Goal: Information Seeking & Learning: Learn about a topic

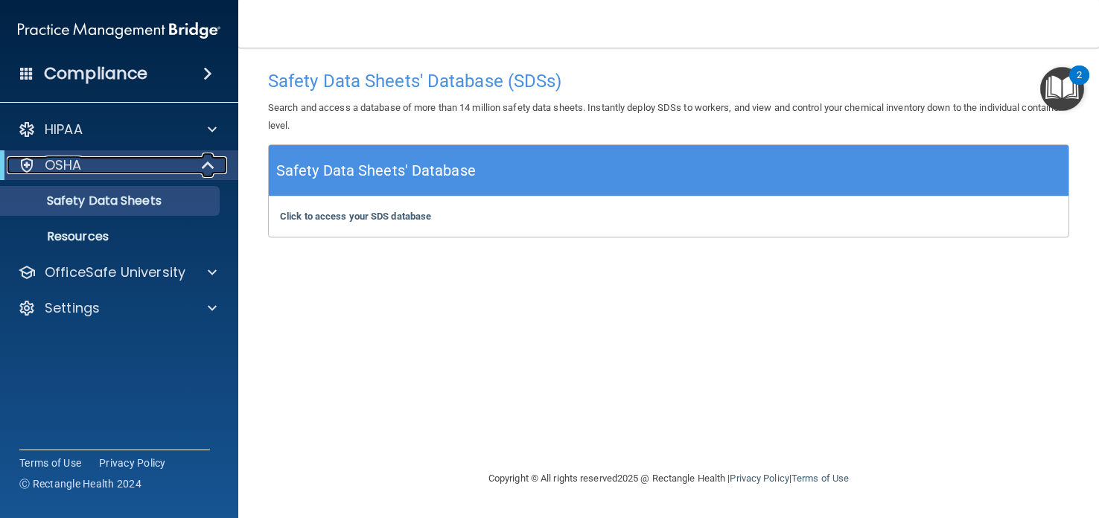
click at [101, 162] on div "OSHA" at bounding box center [99, 165] width 184 height 18
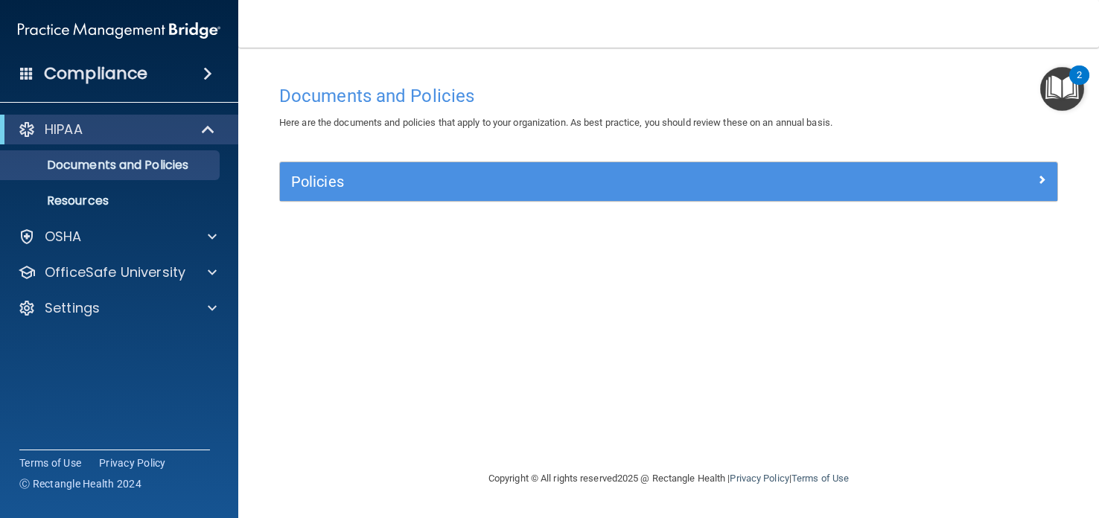
click at [1061, 89] on img "Open Resource Center, 2 new notifications" at bounding box center [1063, 89] width 44 height 44
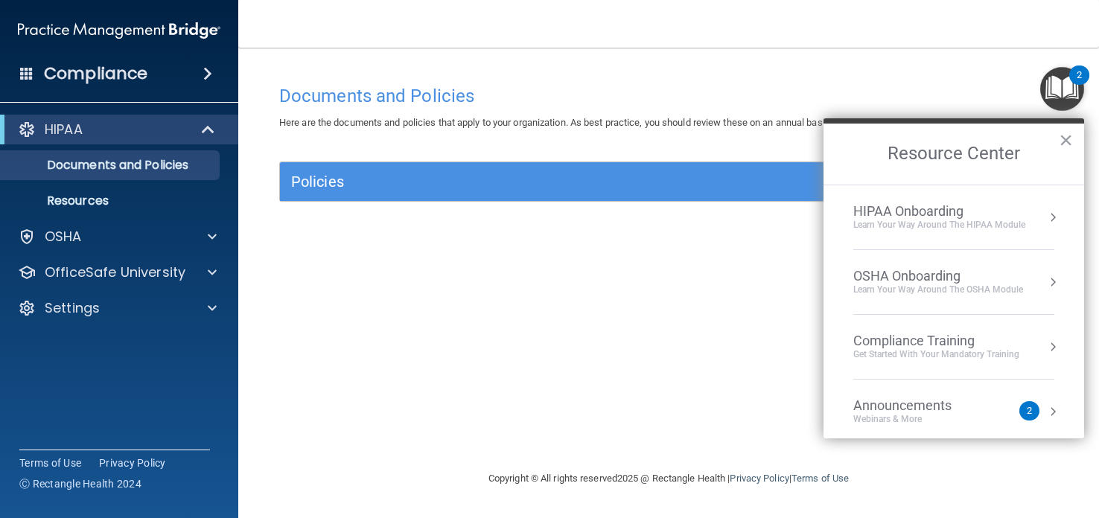
click at [1021, 219] on div "Learn Your Way around the HIPAA module" at bounding box center [940, 225] width 172 height 13
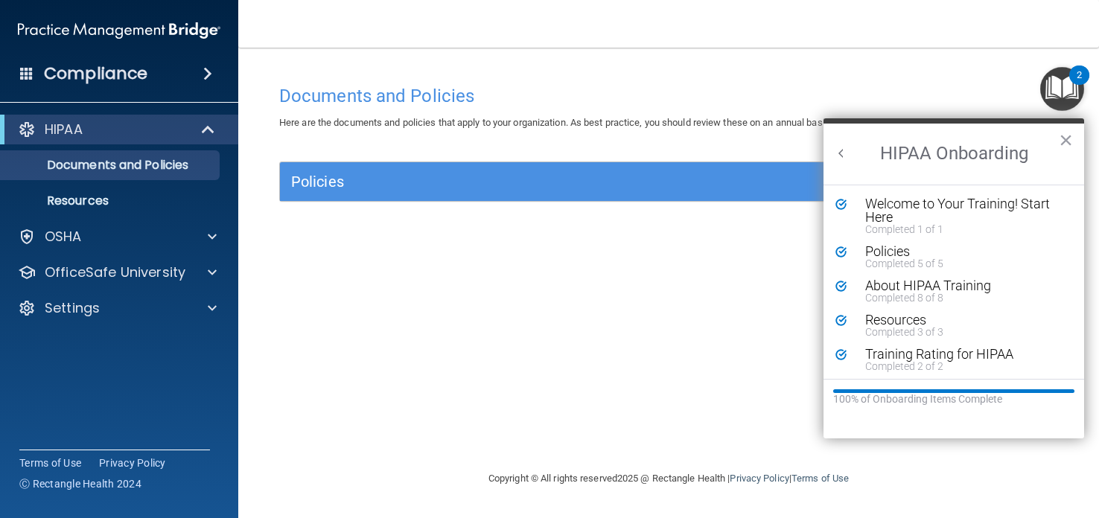
scroll to position [2, 0]
click at [1068, 136] on button "×" at bounding box center [1066, 140] width 14 height 24
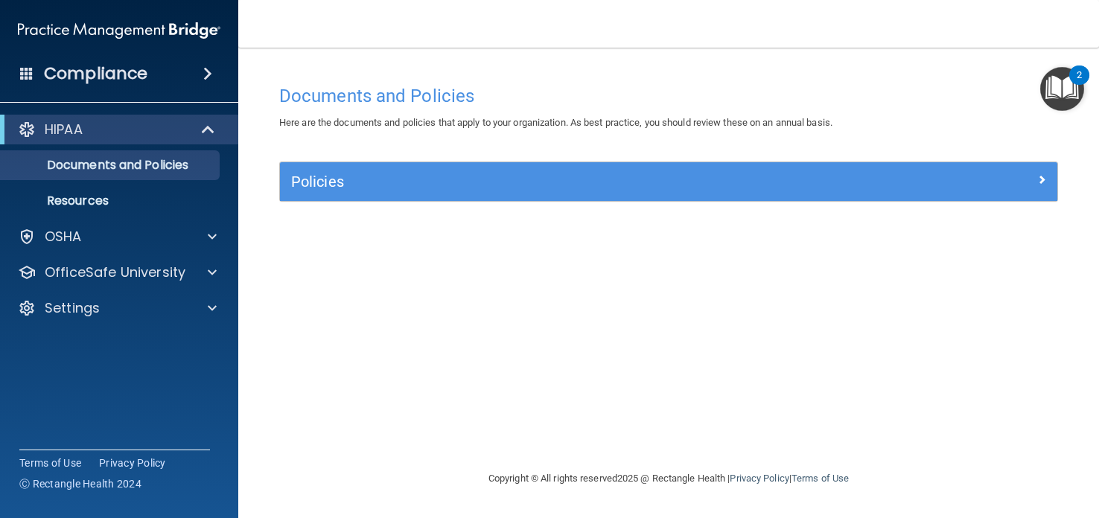
click at [1056, 79] on img "Open Resource Center, 2 new notifications" at bounding box center [1063, 89] width 44 height 44
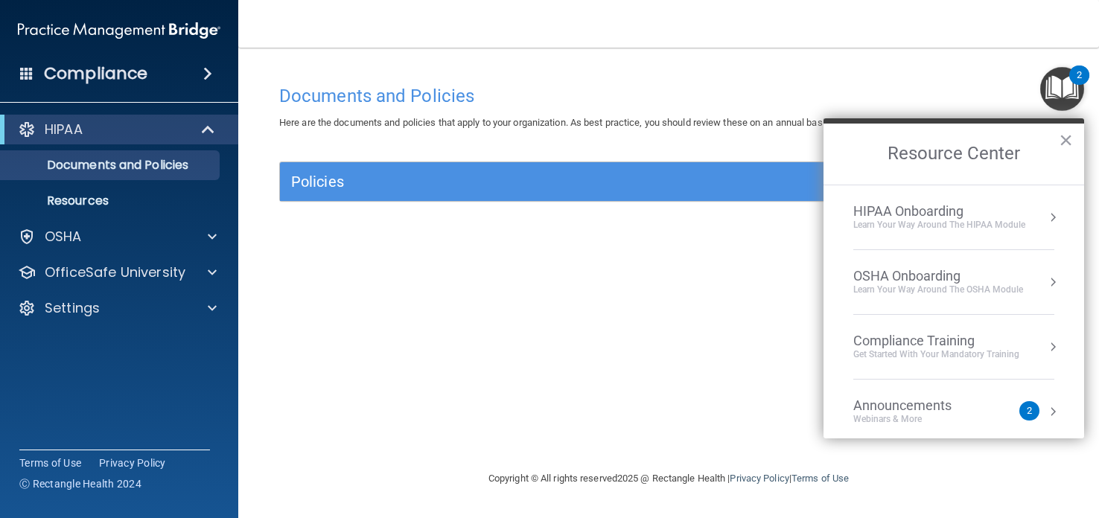
click at [970, 281] on div "OSHA Onboarding" at bounding box center [939, 276] width 170 height 16
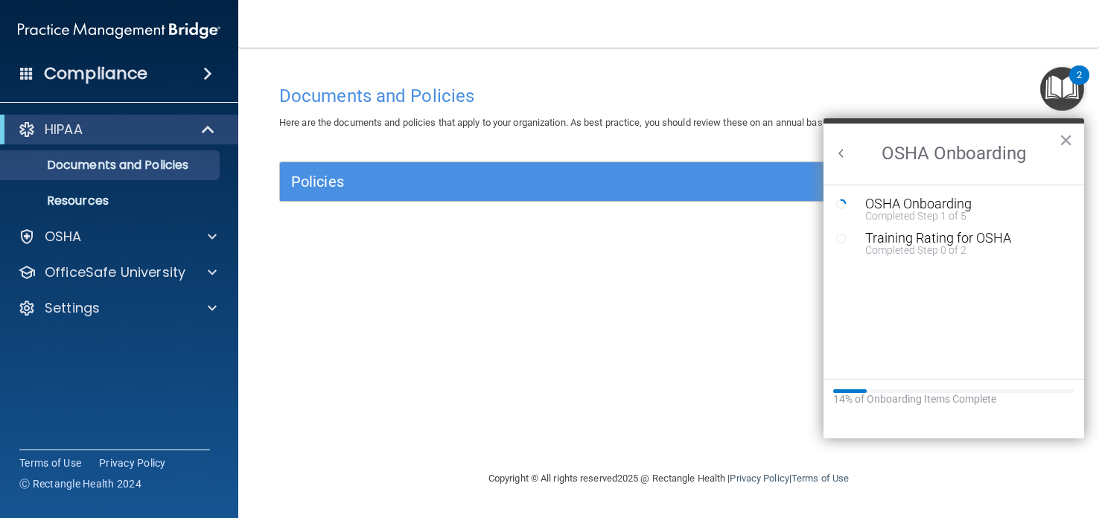
scroll to position [0, 0]
click at [930, 203] on div "OSHA Onboarding" at bounding box center [966, 203] width 200 height 13
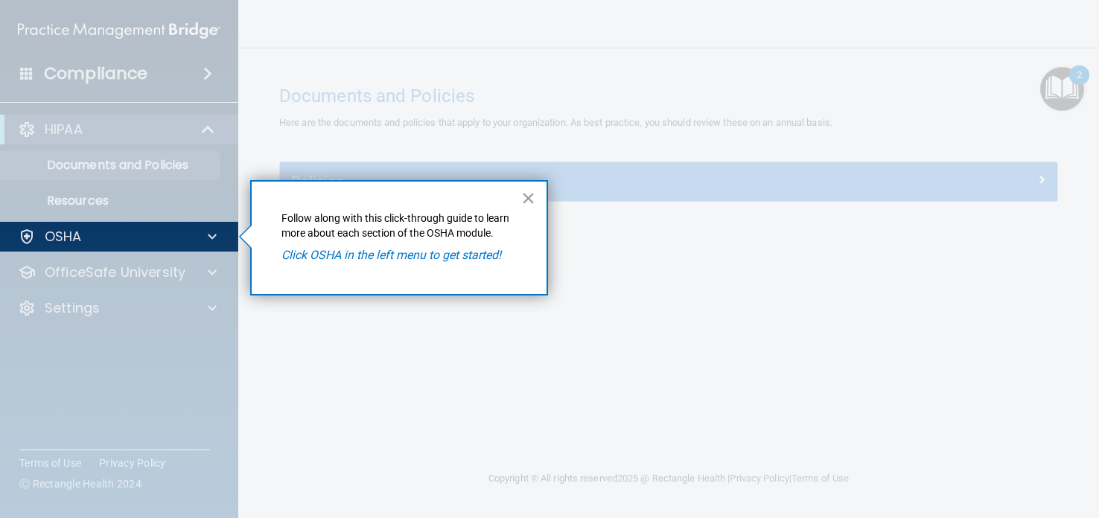
click at [519, 200] on div "× Follow along with this click-through guide to learn more about each section o…" at bounding box center [399, 237] width 298 height 115
click at [527, 200] on button "×" at bounding box center [528, 198] width 14 height 24
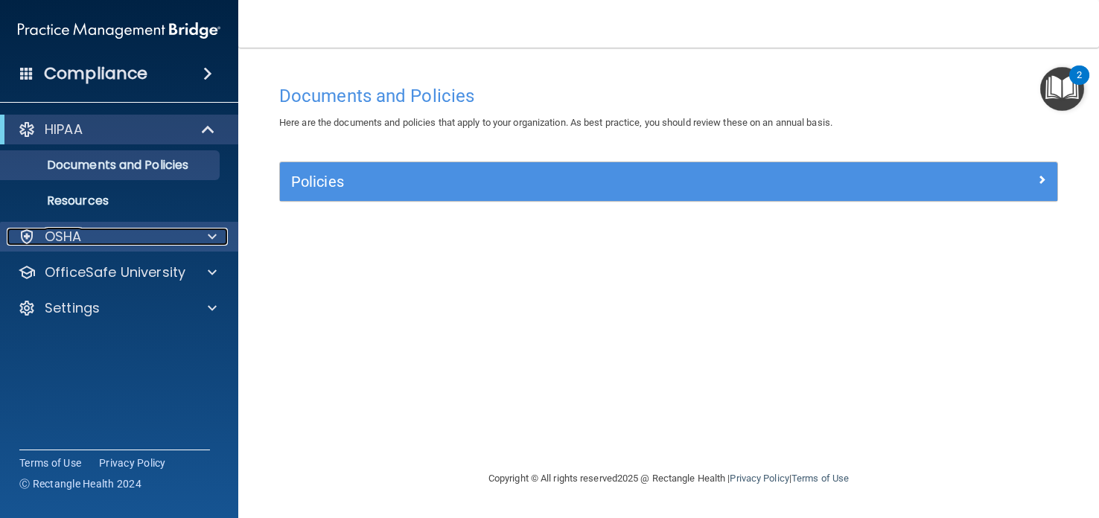
click at [79, 235] on p "OSHA" at bounding box center [63, 237] width 37 height 18
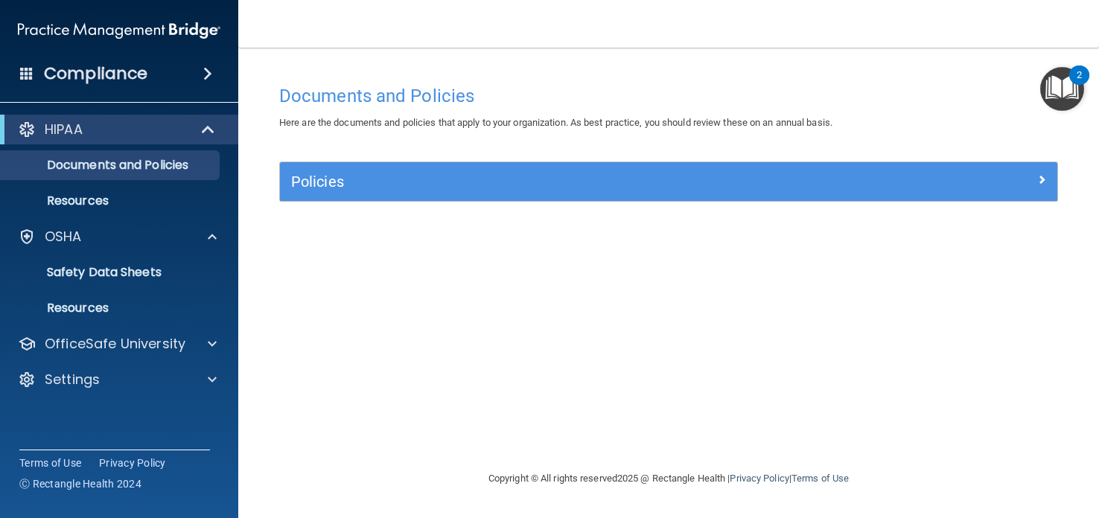
click at [282, 261] on div "Documents and Policies Here are the documents and policies that apply to your o…" at bounding box center [669, 273] width 802 height 393
click at [1068, 80] on img "Open Resource Center, 2 new notifications" at bounding box center [1063, 89] width 44 height 44
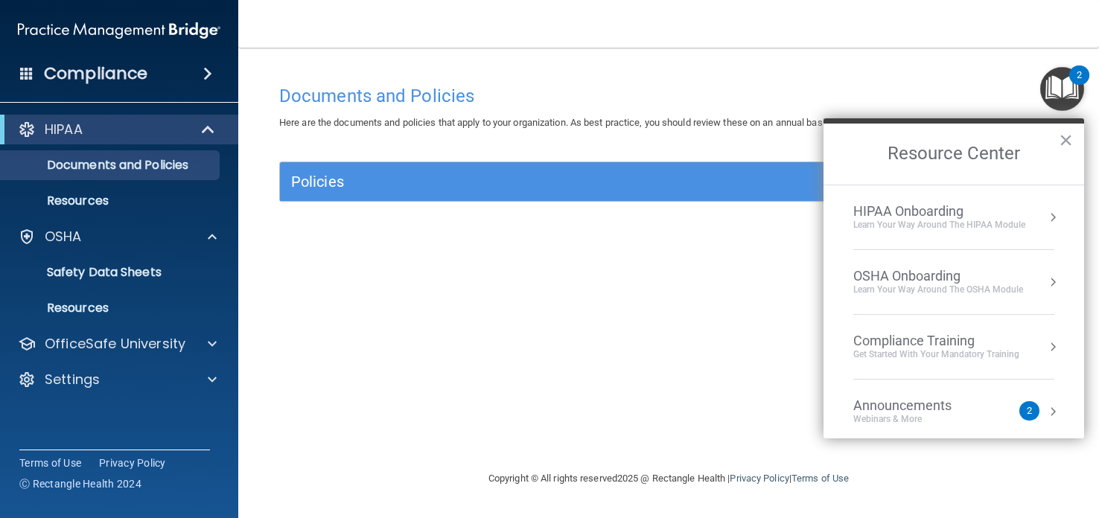
click at [951, 286] on div "Learn your way around the OSHA module" at bounding box center [939, 290] width 170 height 13
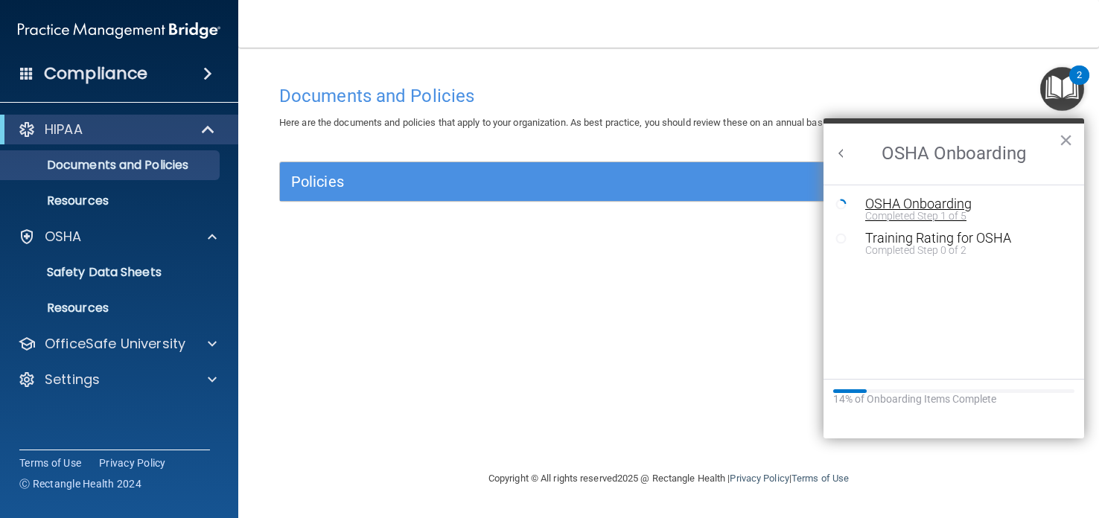
click at [931, 206] on div "OSHA Onboarding" at bounding box center [966, 203] width 200 height 13
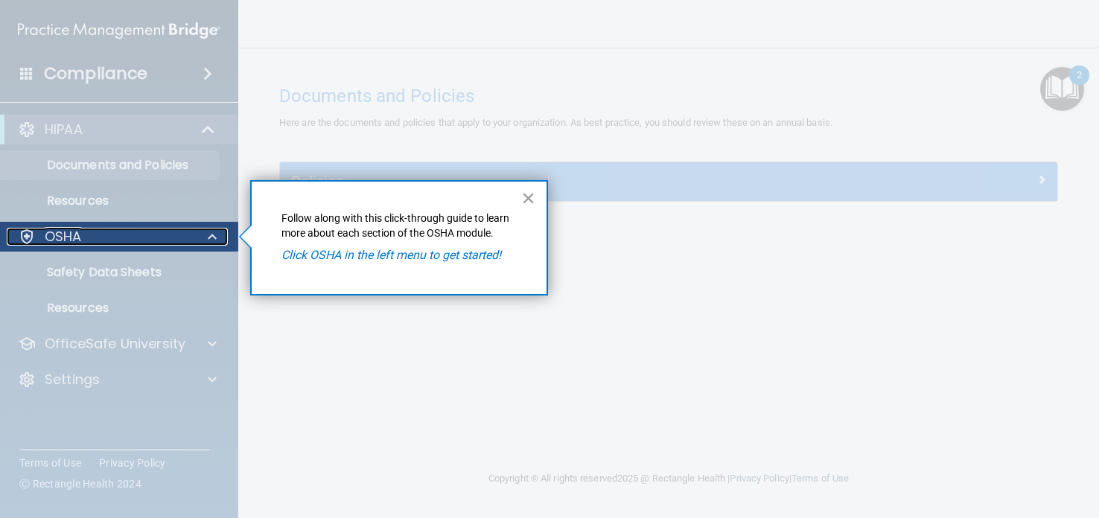
click at [16, 230] on div "OSHA" at bounding box center [99, 237] width 185 height 18
click at [308, 259] on em "Click OSHA in the left menu to get started!" at bounding box center [392, 255] width 220 height 14
click at [175, 228] on div "OSHA" at bounding box center [99, 237] width 185 height 18
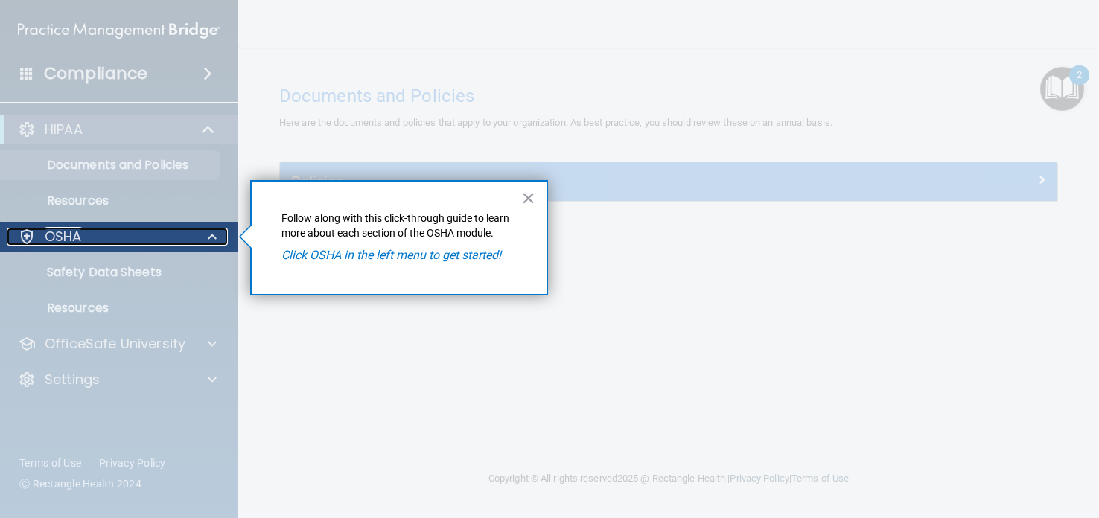
click at [175, 228] on div "OSHA" at bounding box center [99, 237] width 185 height 18
click at [136, 240] on div "OSHA" at bounding box center [99, 237] width 185 height 18
click at [408, 254] on em "Click OSHA in the left menu to get started!" at bounding box center [392, 255] width 220 height 14
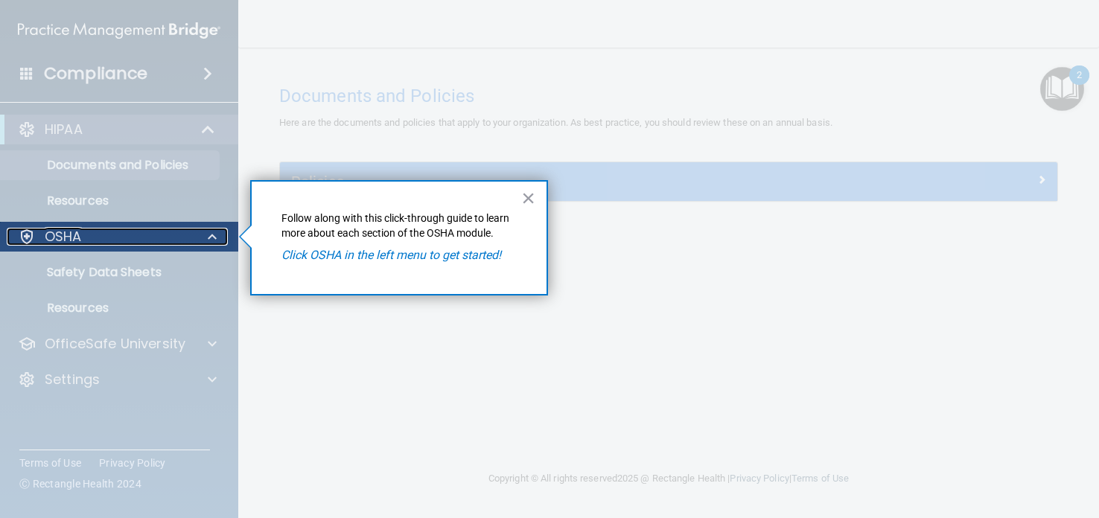
click at [34, 241] on div at bounding box center [27, 237] width 18 height 18
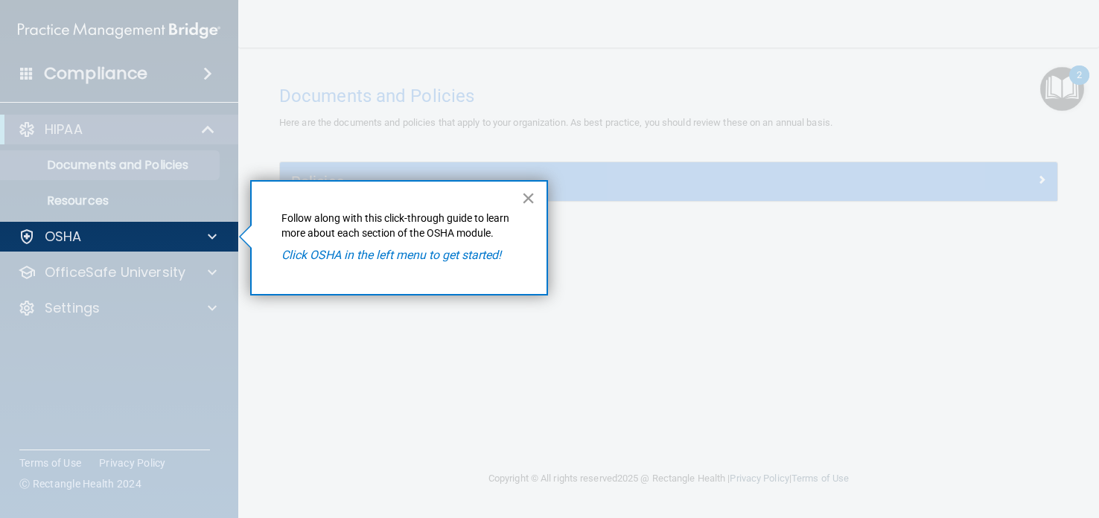
click at [527, 199] on button "×" at bounding box center [528, 198] width 14 height 24
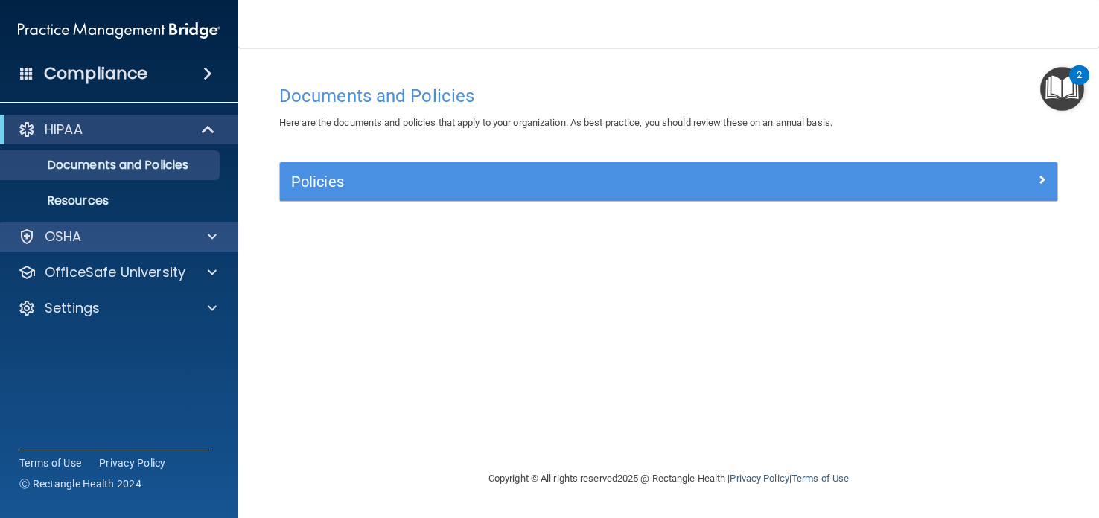
click at [68, 246] on div "OSHA" at bounding box center [119, 237] width 239 height 30
click at [219, 231] on div at bounding box center [209, 237] width 37 height 18
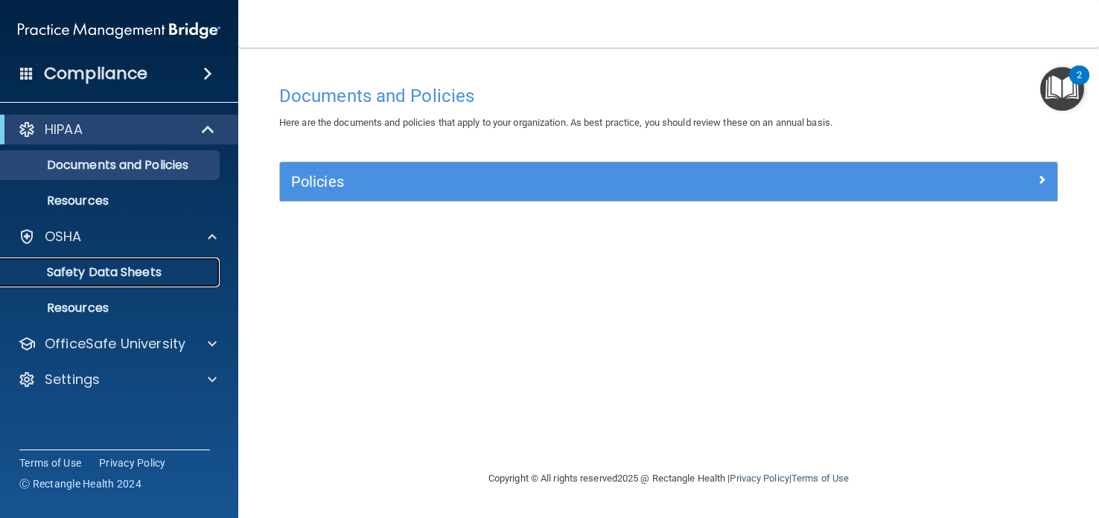
click at [153, 276] on p "Safety Data Sheets" at bounding box center [111, 272] width 203 height 15
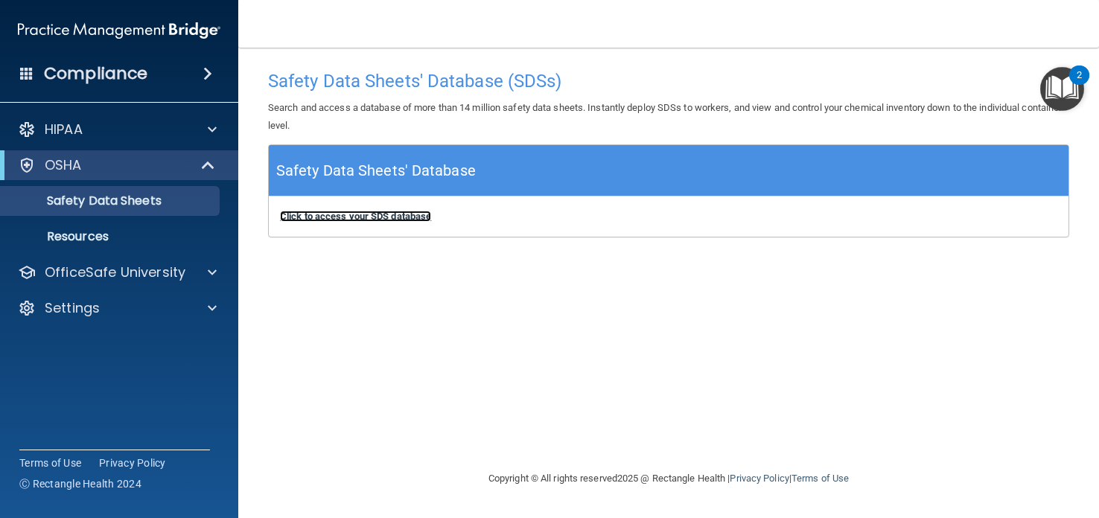
click at [336, 218] on b "Click to access your SDS database" at bounding box center [355, 216] width 151 height 11
click at [372, 177] on h5 "Safety Data Sheets' Database" at bounding box center [376, 171] width 200 height 26
click at [1059, 100] on img "Open Resource Center, 2 new notifications" at bounding box center [1063, 89] width 44 height 44
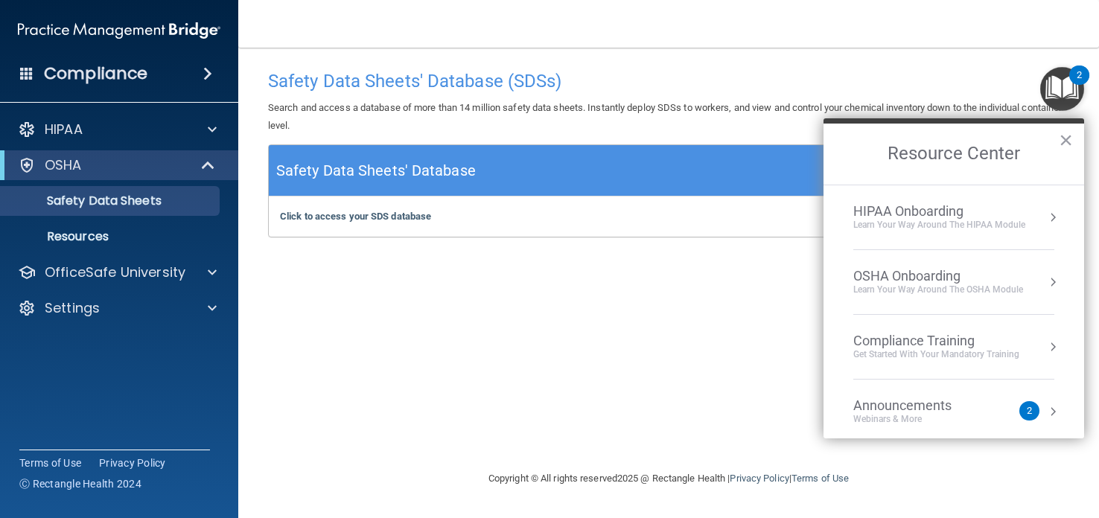
click at [951, 273] on div "OSHA Onboarding" at bounding box center [939, 276] width 170 height 16
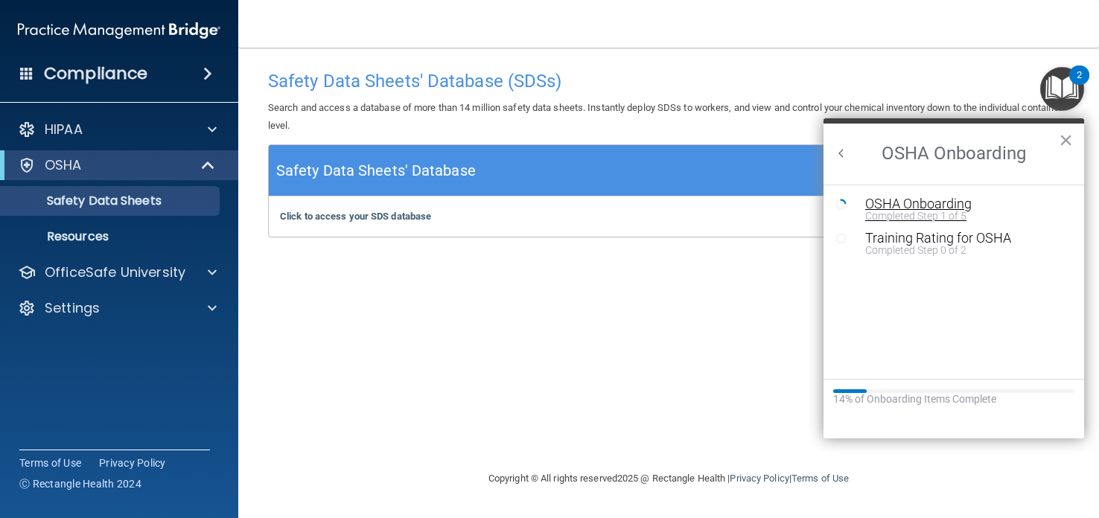
click at [934, 217] on div "Completed Step 1 of 5" at bounding box center [966, 216] width 200 height 10
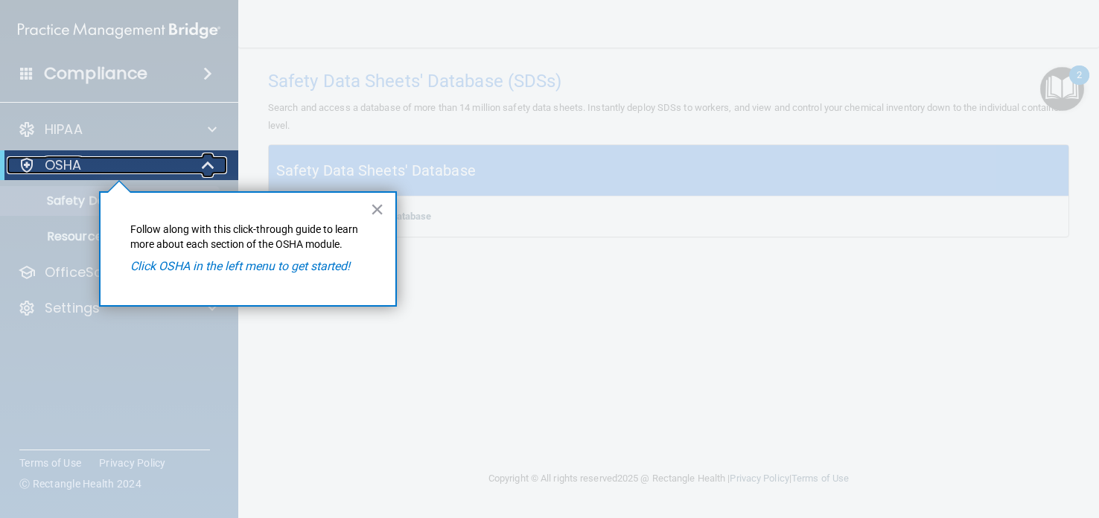
click at [126, 163] on div "OSHA" at bounding box center [99, 165] width 184 height 18
click at [110, 185] on div at bounding box center [119, 187] width 22 height 11
click at [58, 173] on p "OSHA" at bounding box center [63, 165] width 37 height 18
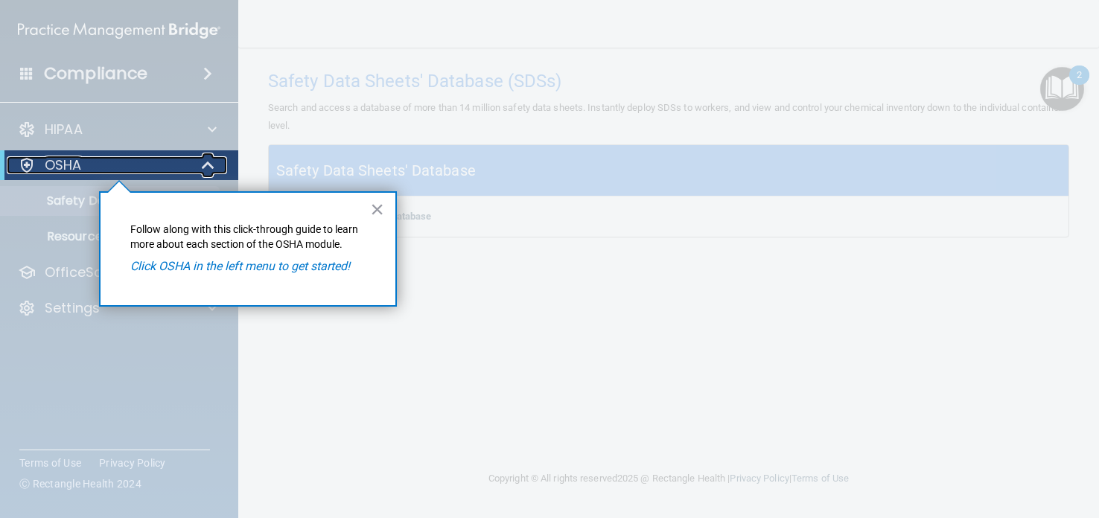
click at [22, 164] on div at bounding box center [27, 165] width 18 height 18
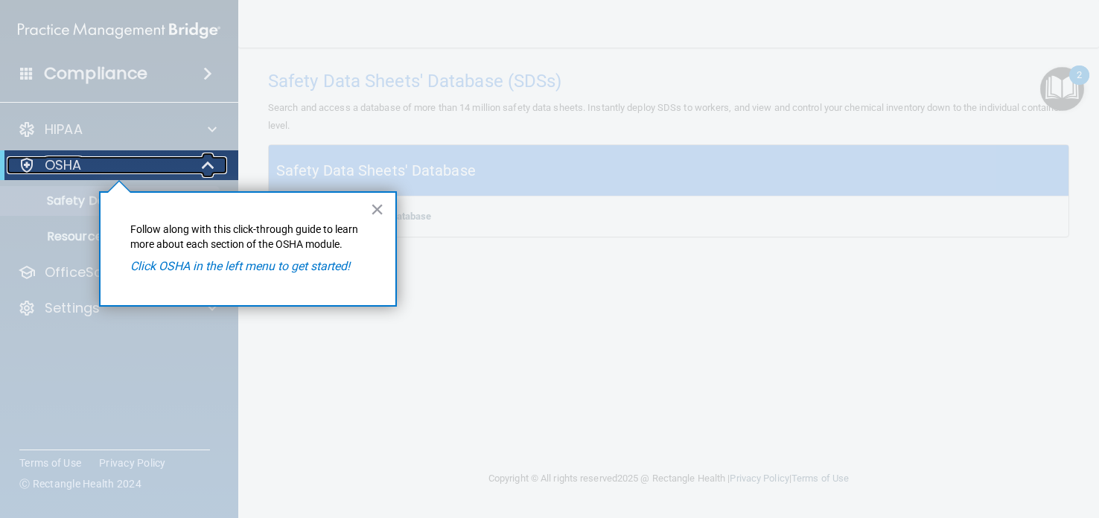
click at [22, 164] on div at bounding box center [27, 165] width 18 height 18
click at [325, 266] on em "Click OSHA in the left menu to get started!" at bounding box center [240, 266] width 220 height 14
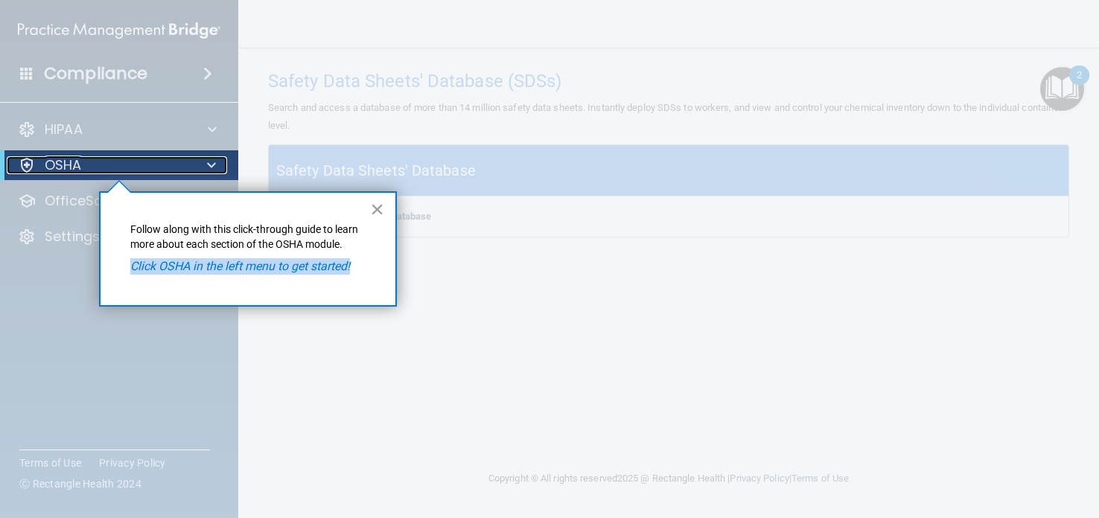
click at [184, 162] on div "OSHA" at bounding box center [99, 165] width 184 height 18
click at [757, 213] on div at bounding box center [668, 259] width 861 height 518
click at [373, 215] on button "×" at bounding box center [377, 209] width 14 height 24
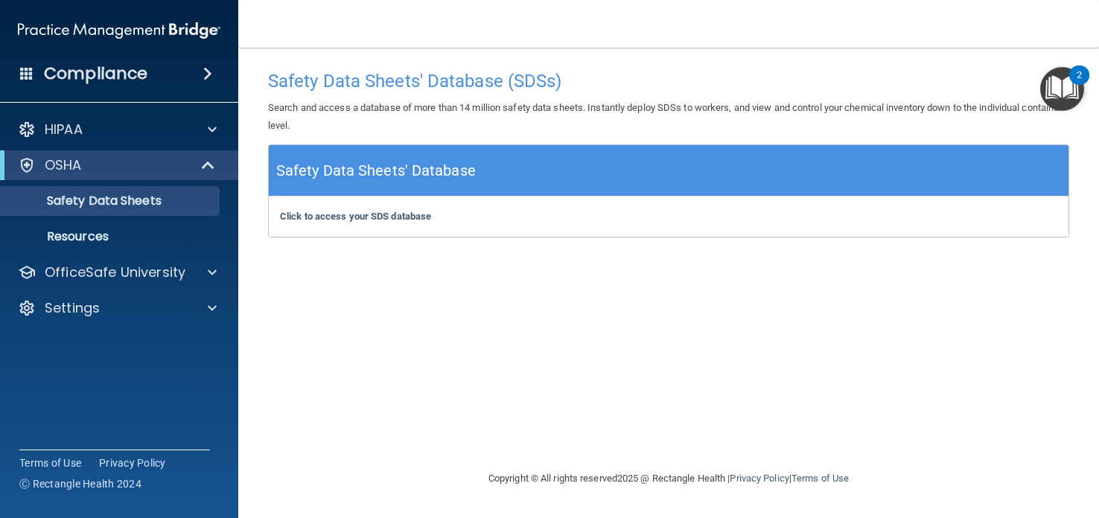
click at [1038, 99] on p "Search and access a database of more than 14 million safety data sheets. Instan…" at bounding box center [669, 117] width 802 height 36
click at [1054, 91] on img "Open Resource Center, 2 new notifications" at bounding box center [1063, 89] width 44 height 44
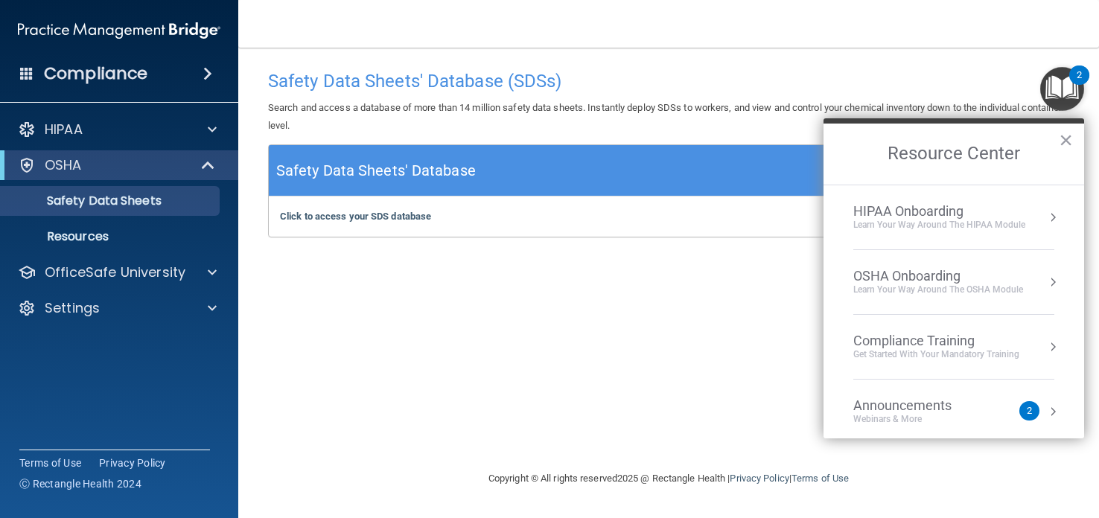
scroll to position [81, 0]
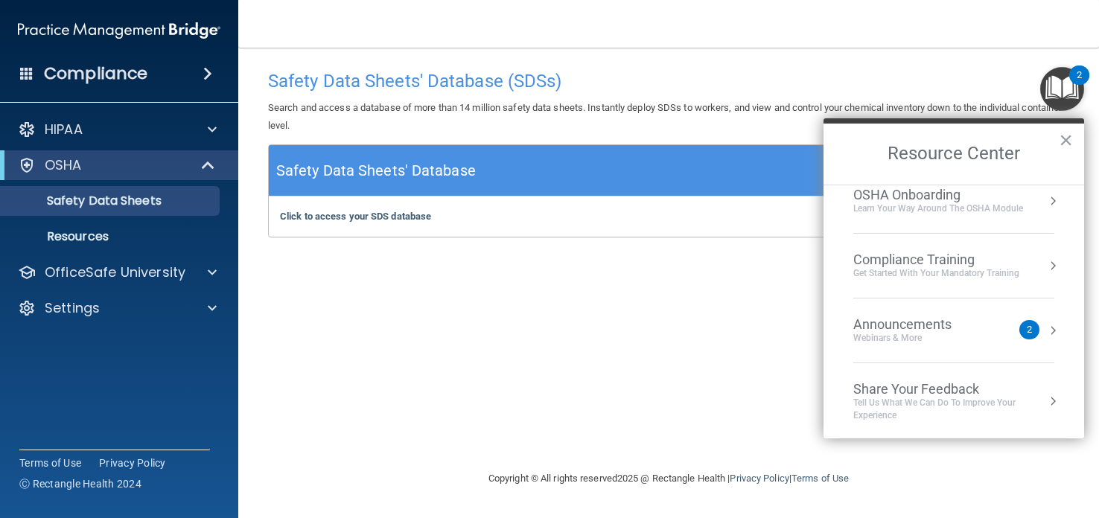
click at [894, 267] on div "Get Started with your mandatory training" at bounding box center [937, 273] width 166 height 13
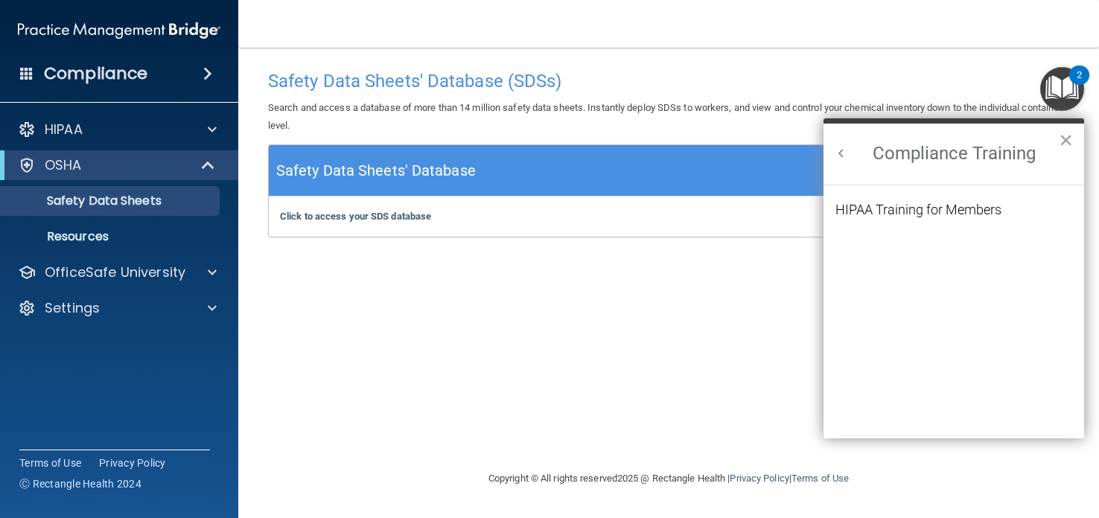
scroll to position [0, 0]
click at [846, 168] on h2 "Compliance Training" at bounding box center [954, 154] width 261 height 61
click at [844, 165] on h2 "Compliance Training" at bounding box center [954, 154] width 261 height 61
click at [842, 159] on button "Back to Resource Center Home" at bounding box center [841, 153] width 15 height 15
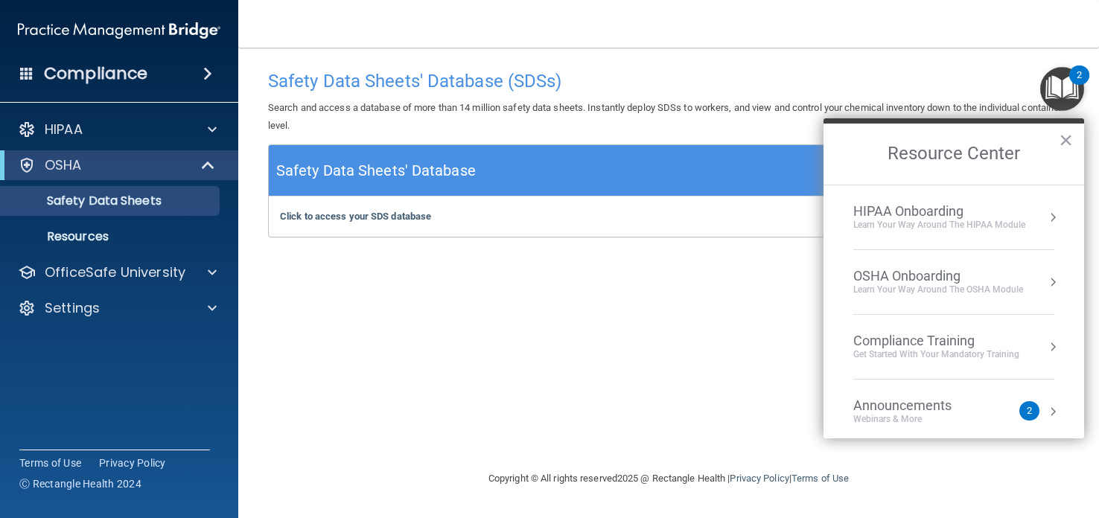
click at [892, 297] on li "OSHA Onboarding Learn your way around the OSHA module" at bounding box center [954, 282] width 201 height 65
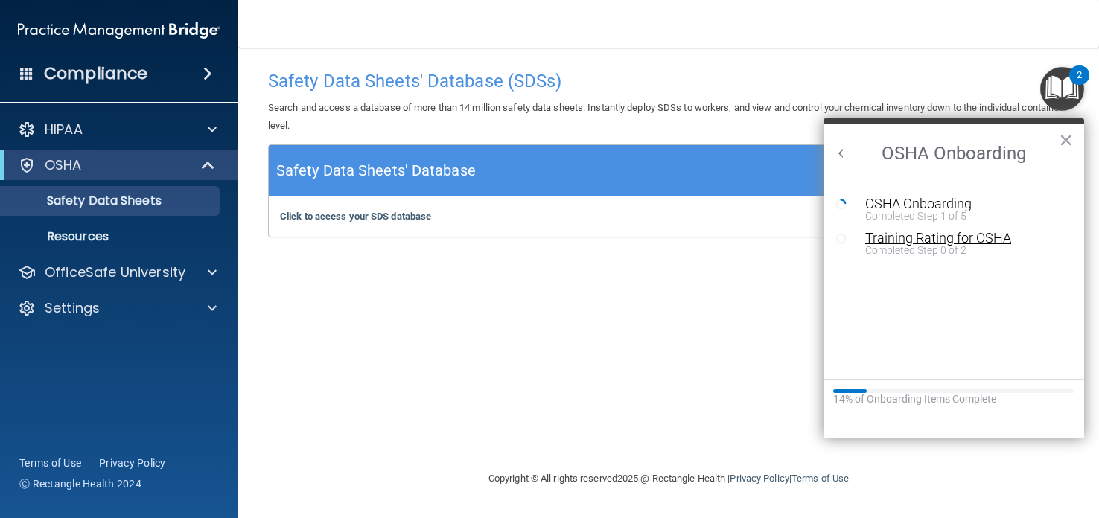
click at [907, 232] on div "Training Rating for OSHA" at bounding box center [966, 238] width 200 height 13
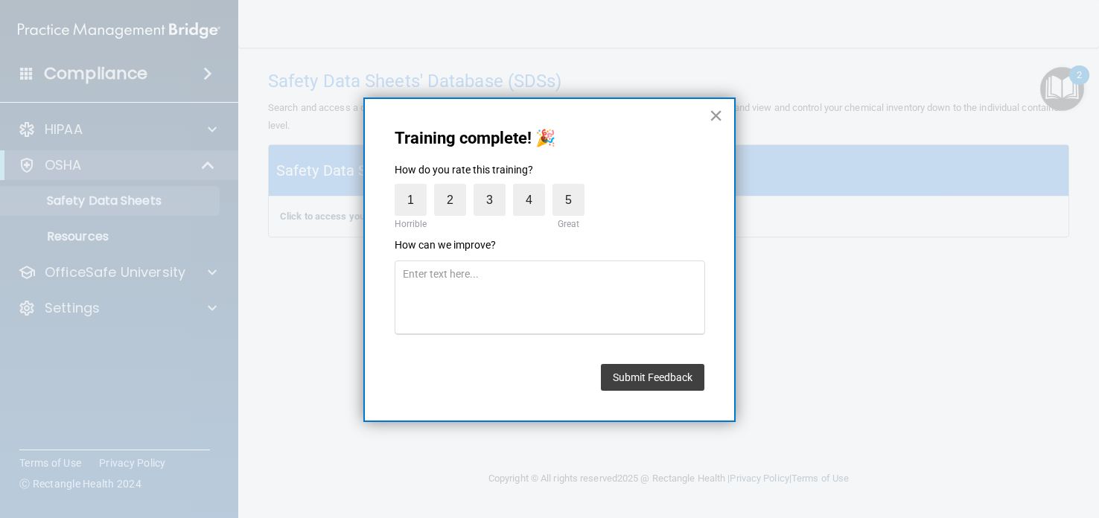
click at [715, 115] on button "×" at bounding box center [716, 116] width 14 height 24
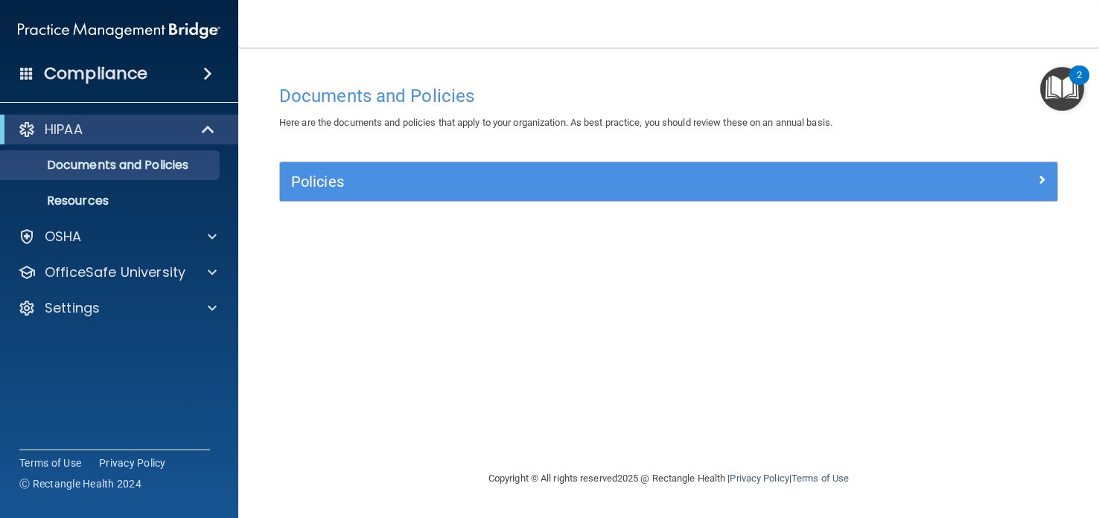
click at [1067, 89] on img "Open Resource Center, 2 new notifications" at bounding box center [1063, 89] width 44 height 44
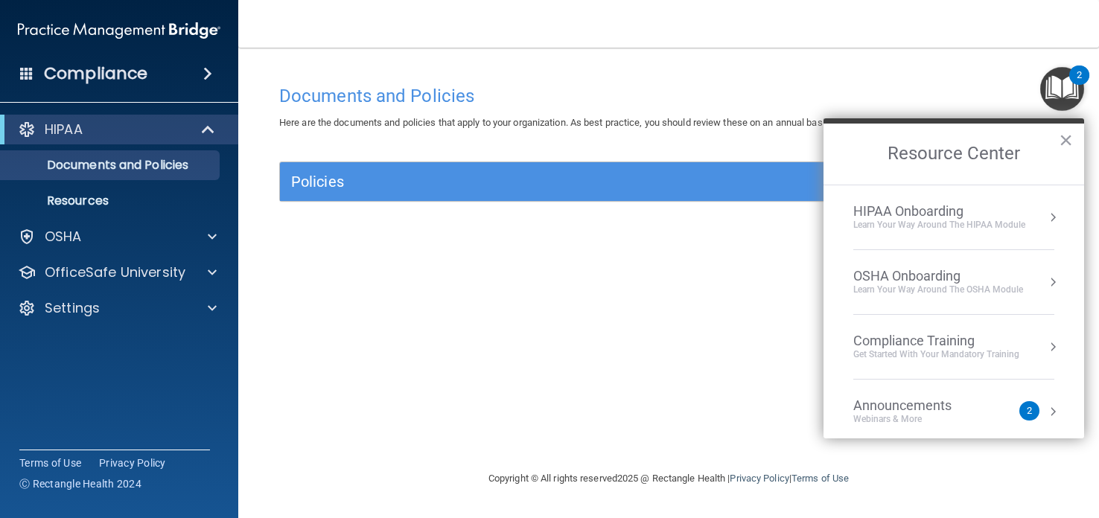
click at [1011, 225] on div "Learn Your Way around the HIPAA module" at bounding box center [940, 225] width 172 height 13
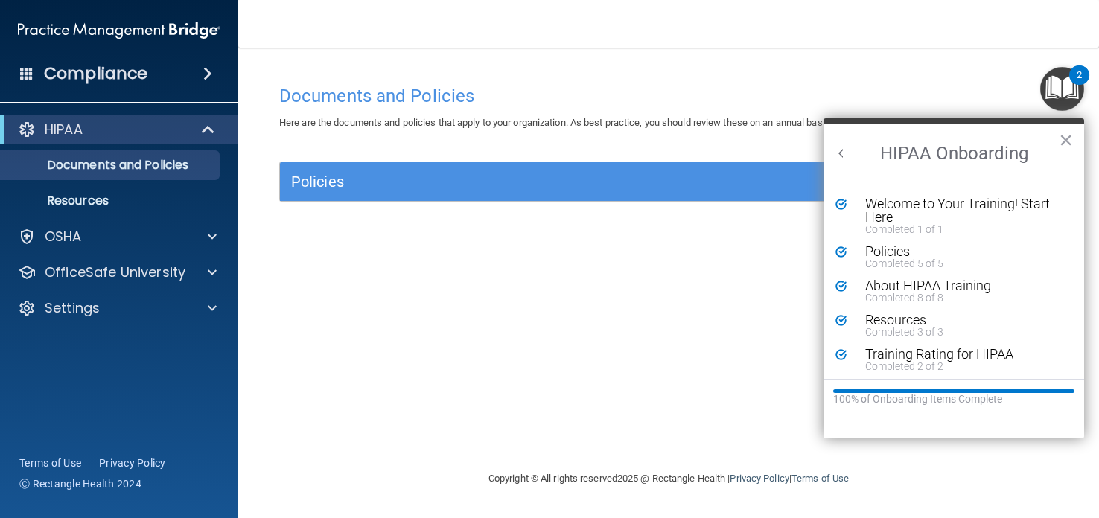
click at [1011, 225] on div "Completed 1 of 1" at bounding box center [966, 229] width 200 height 10
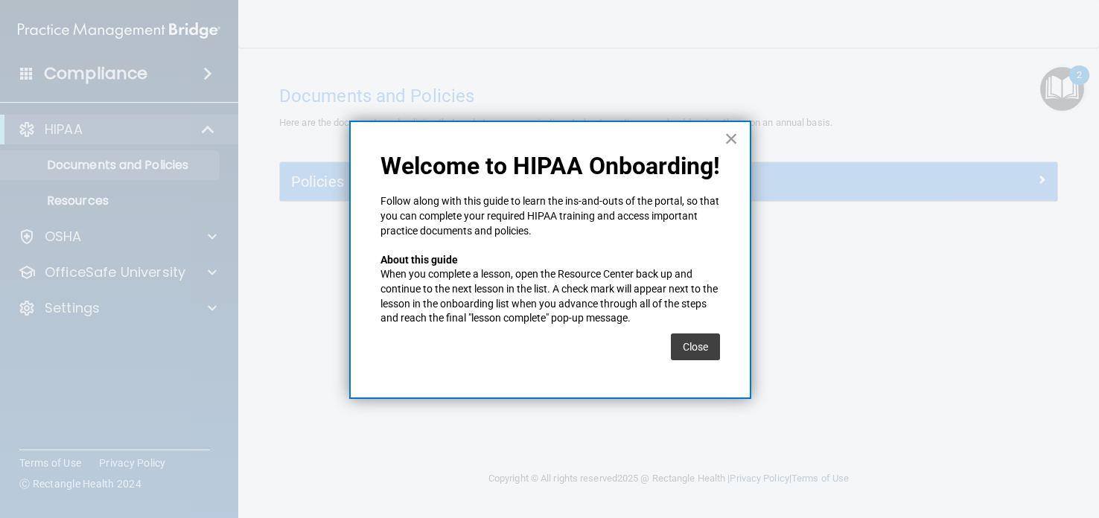
click at [737, 127] on button "×" at bounding box center [732, 139] width 14 height 24
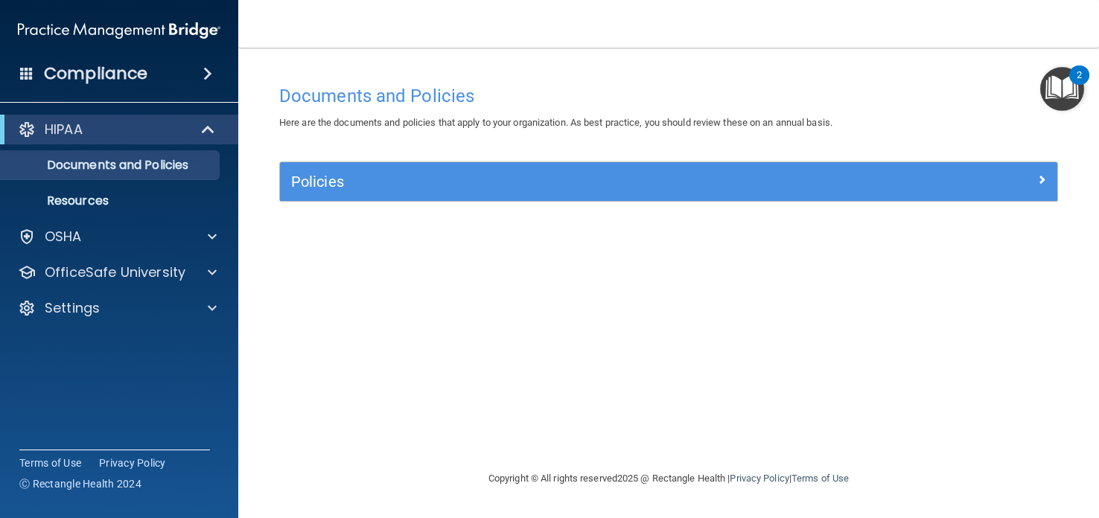
click at [1053, 88] on img "Open Resource Center, 2 new notifications" at bounding box center [1063, 89] width 44 height 44
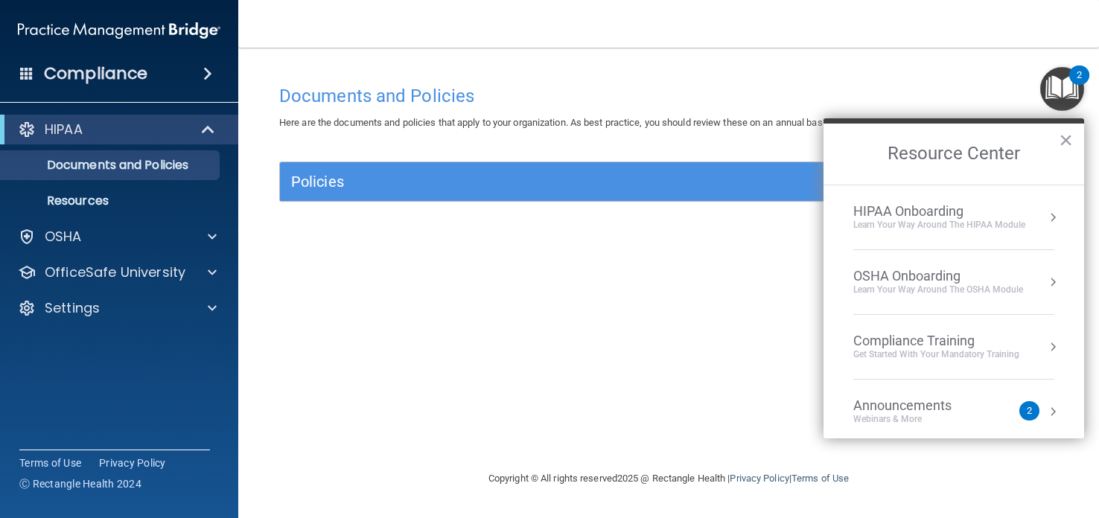
click at [951, 226] on div "Learn Your Way around the HIPAA module" at bounding box center [940, 225] width 172 height 13
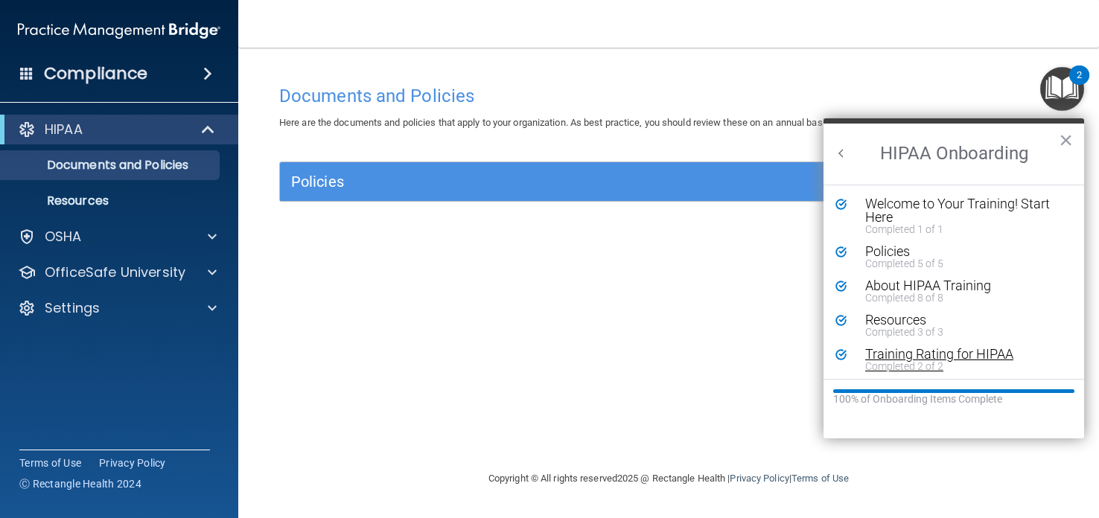
click at [915, 362] on div "Completed 2 of 2" at bounding box center [966, 366] width 200 height 10
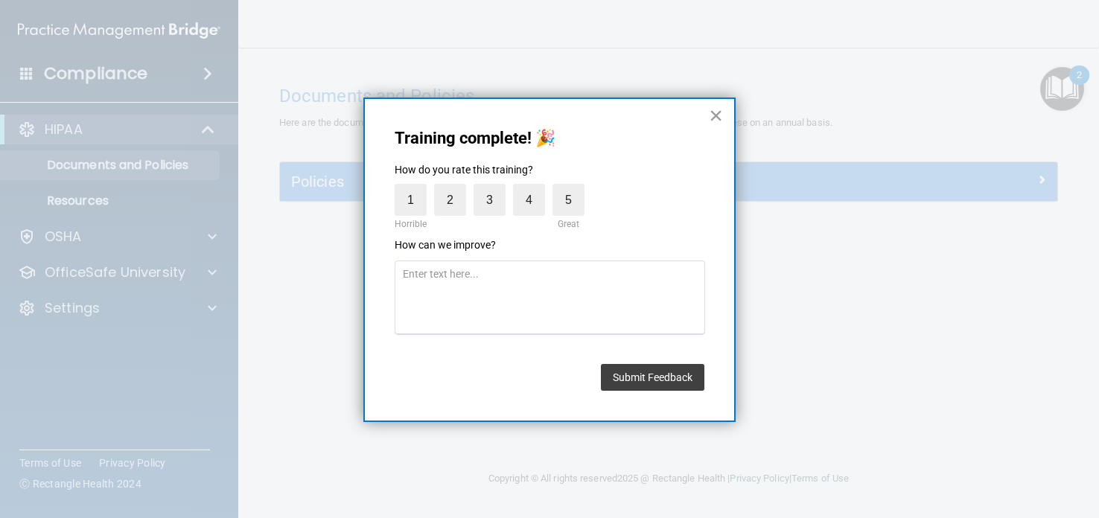
click at [714, 112] on button "×" at bounding box center [716, 116] width 14 height 24
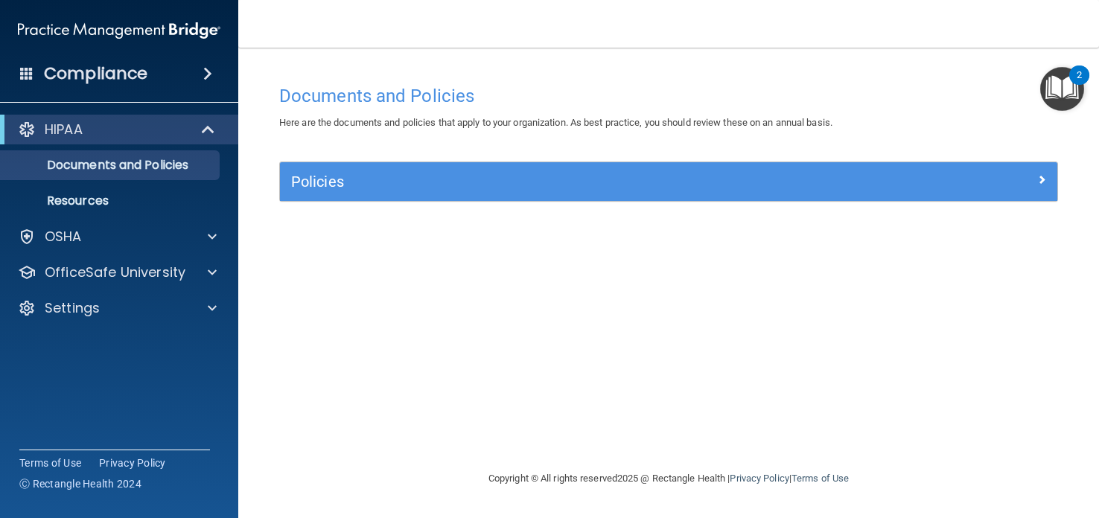
click at [1054, 111] on div "Documents and Policies" at bounding box center [669, 95] width 802 height 37
click at [1059, 99] on img "Open Resource Center, 2 new notifications" at bounding box center [1063, 89] width 44 height 44
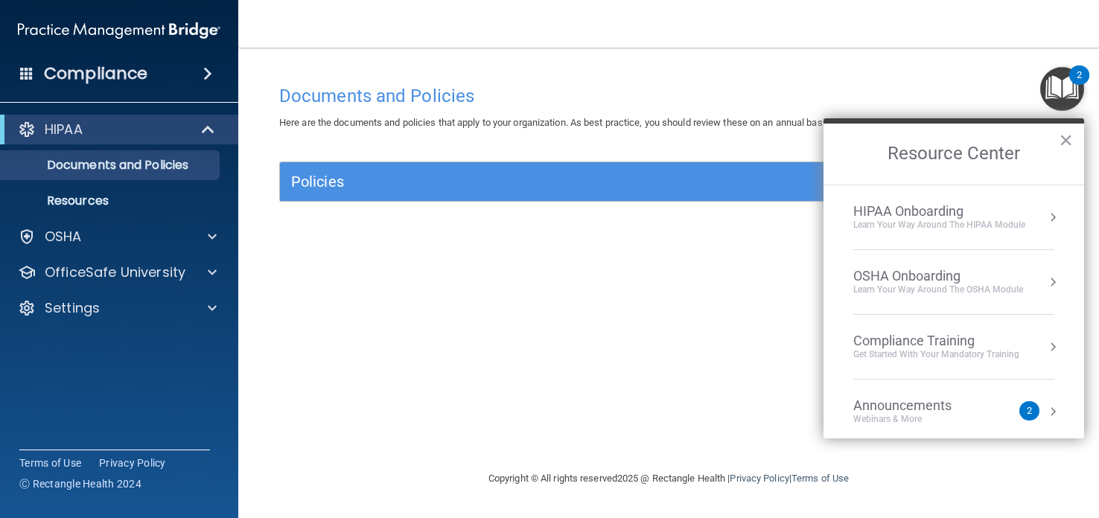
click at [952, 194] on li "HIPAA Onboarding Learn Your Way around the HIPAA module" at bounding box center [954, 217] width 201 height 65
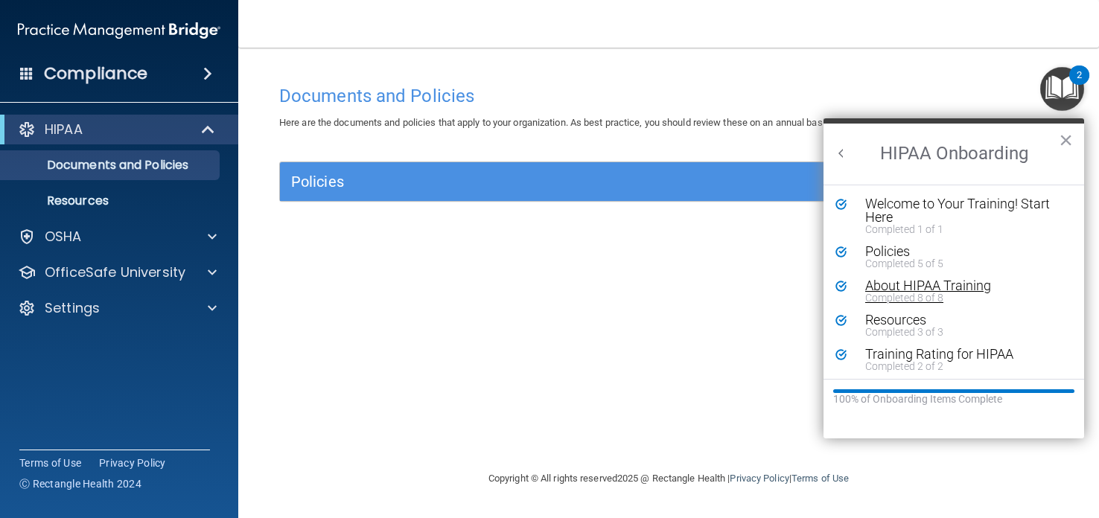
click at [894, 282] on div "About HIPAA Training" at bounding box center [966, 285] width 200 height 13
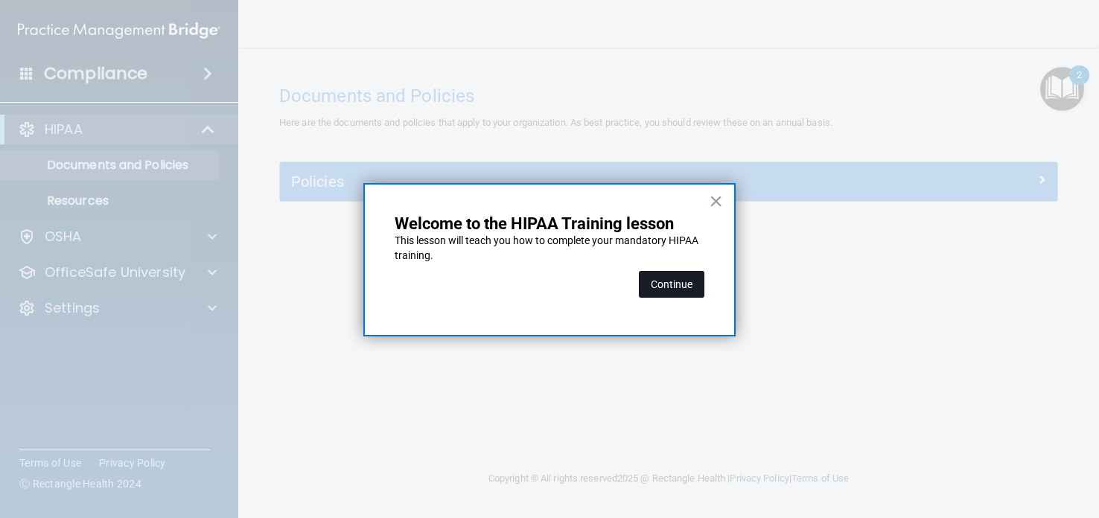
click at [665, 282] on button "Continue" at bounding box center [672, 284] width 66 height 27
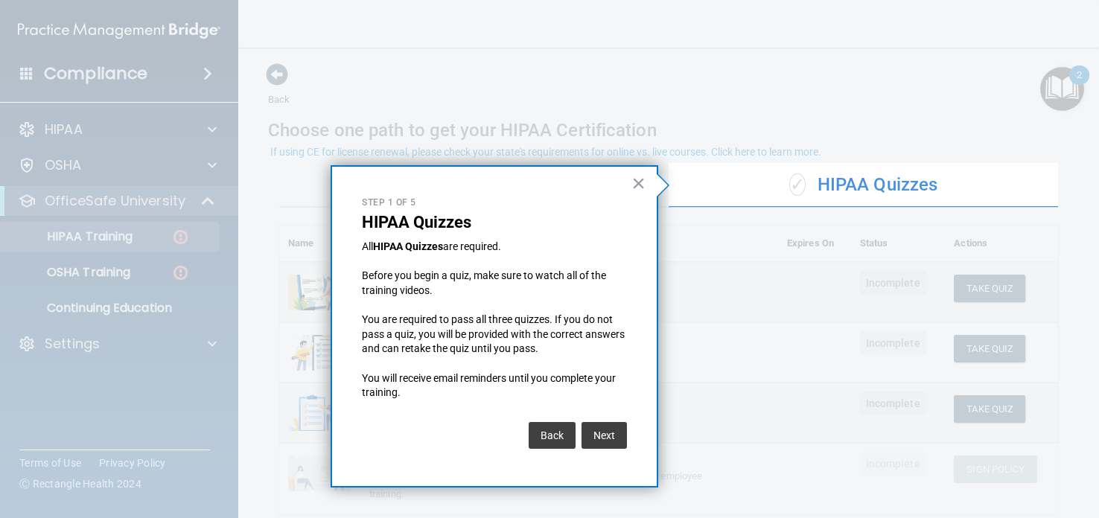
click at [631, 185] on div "× Step 1 of 5 HIPAA Quizzes All HIPAA Quizzes are required. Before you begin a …" at bounding box center [495, 326] width 328 height 323
click at [637, 183] on button "×" at bounding box center [639, 183] width 14 height 24
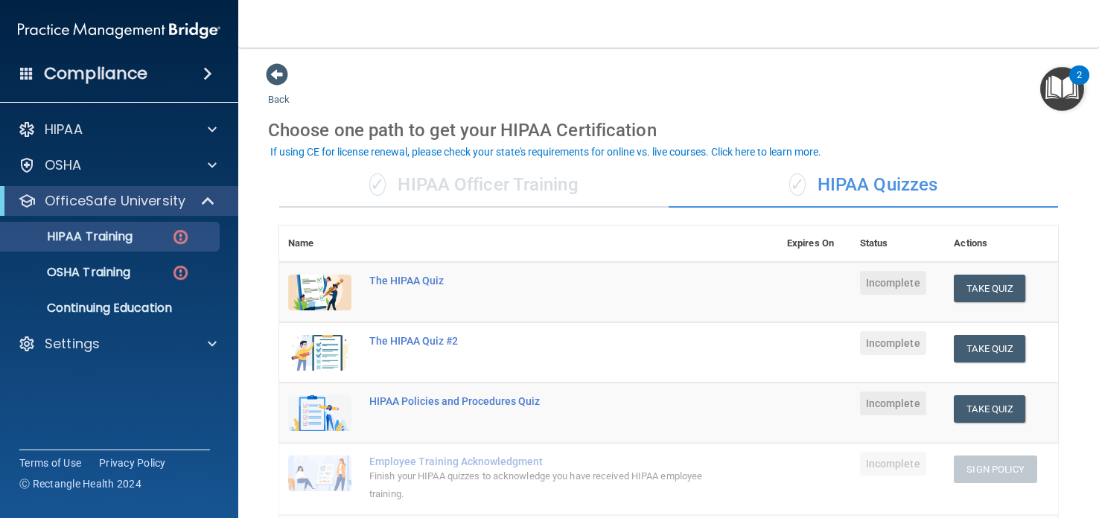
click at [510, 191] on div "✓ HIPAA Officer Training" at bounding box center [474, 185] width 390 height 45
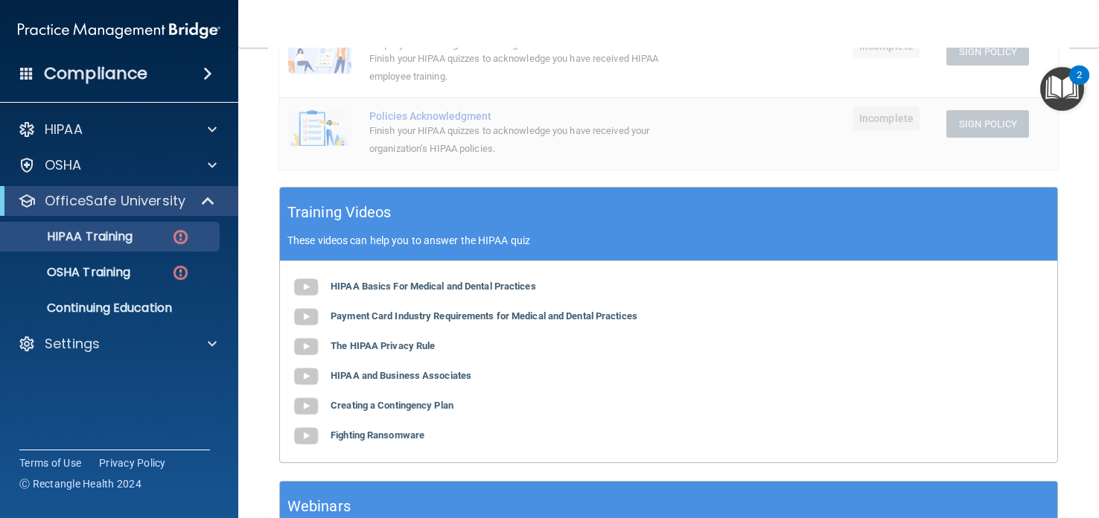
scroll to position [492, 0]
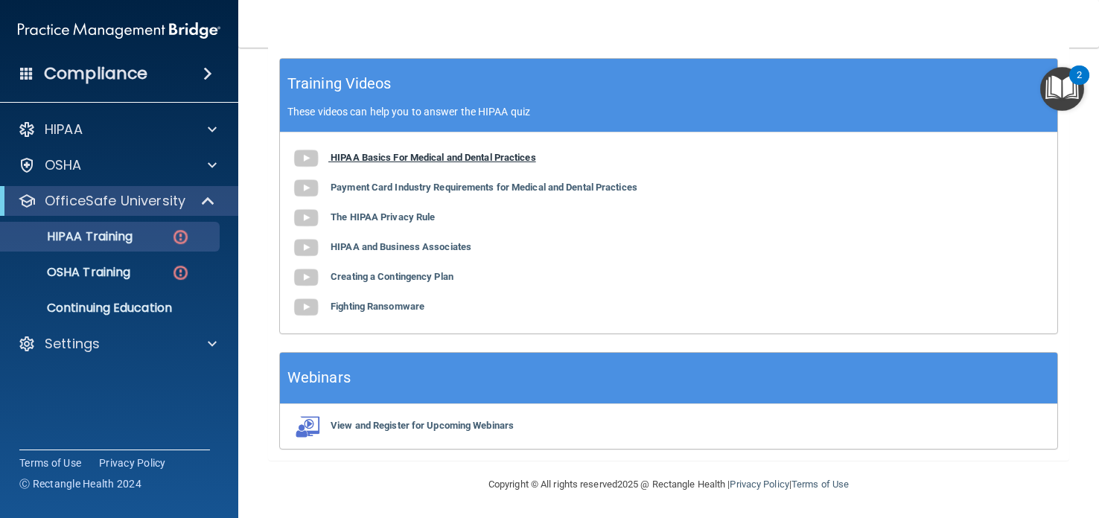
click at [303, 152] on img at bounding box center [306, 159] width 30 height 30
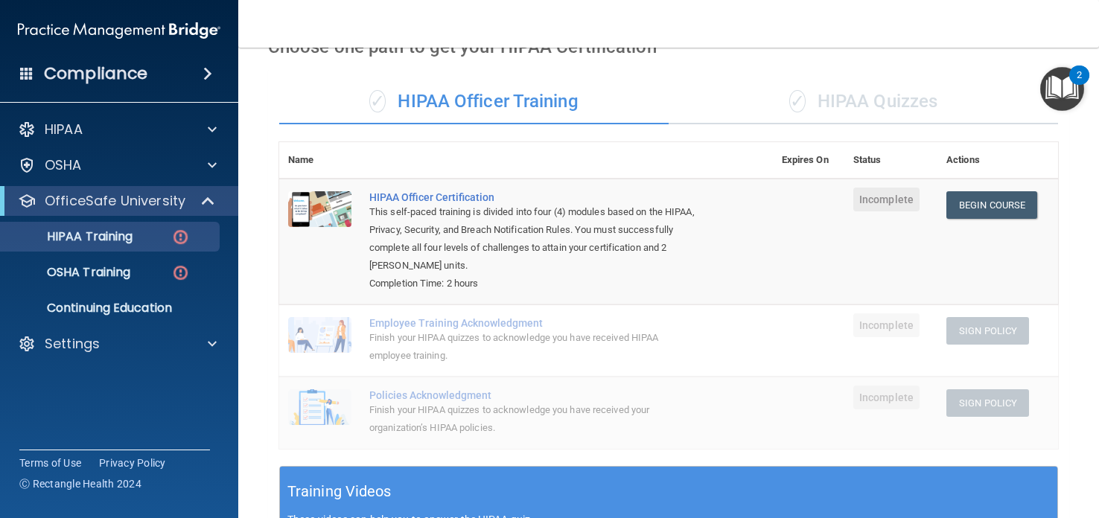
scroll to position [0, 0]
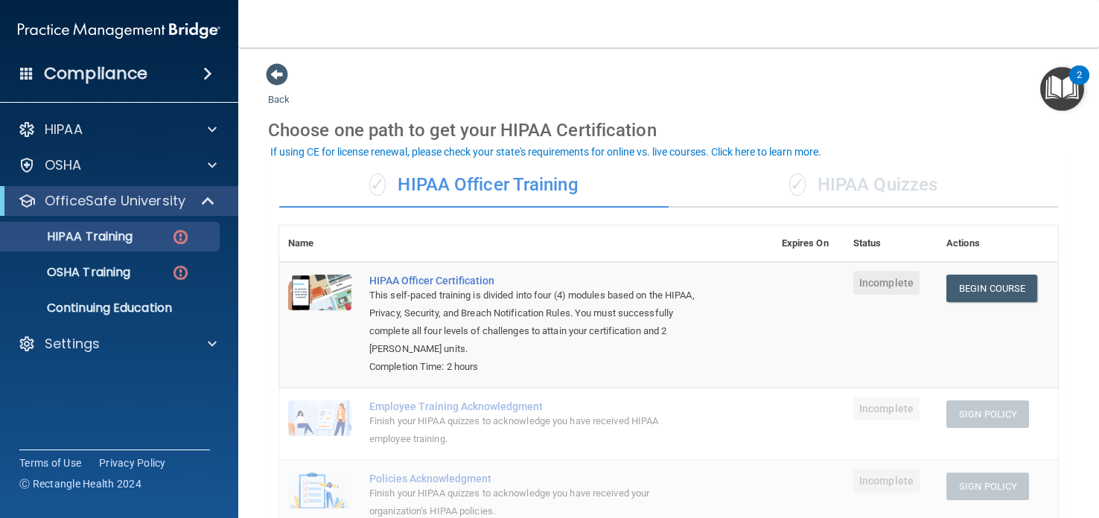
click at [860, 174] on div "✓ HIPAA Quizzes" at bounding box center [864, 185] width 390 height 45
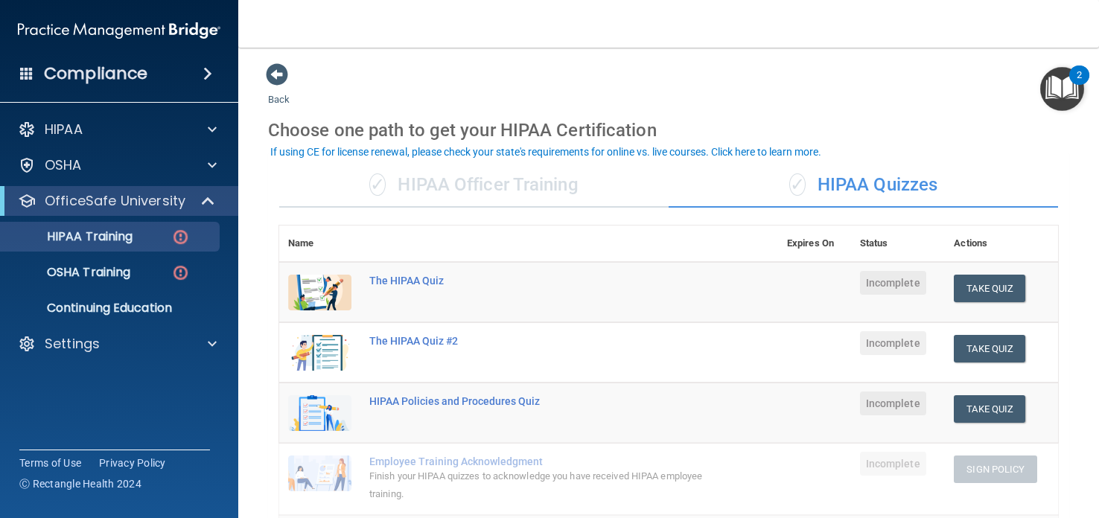
click at [442, 191] on div "✓ HIPAA Officer Training" at bounding box center [474, 185] width 390 height 45
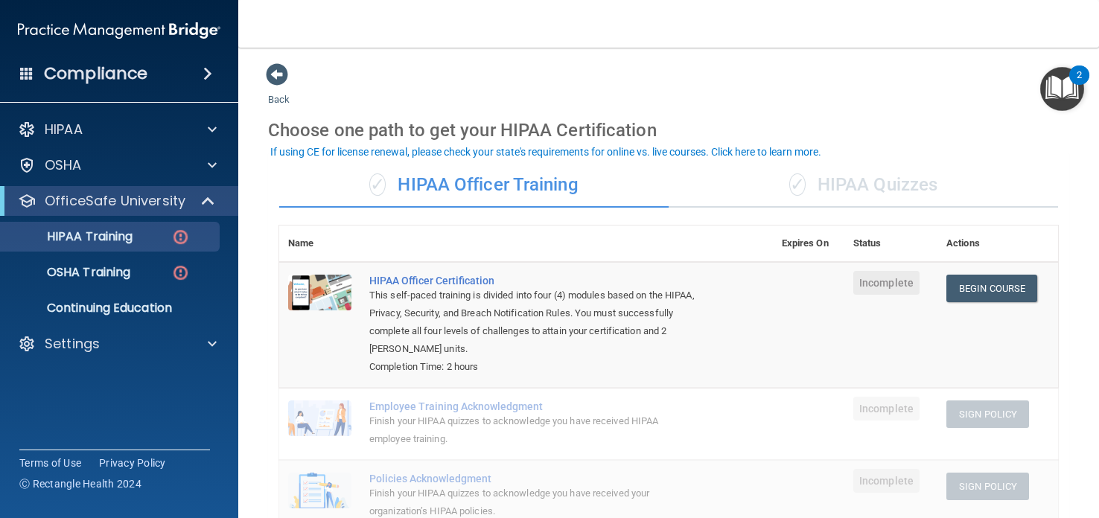
click at [837, 180] on div "✓ HIPAA Quizzes" at bounding box center [864, 185] width 390 height 45
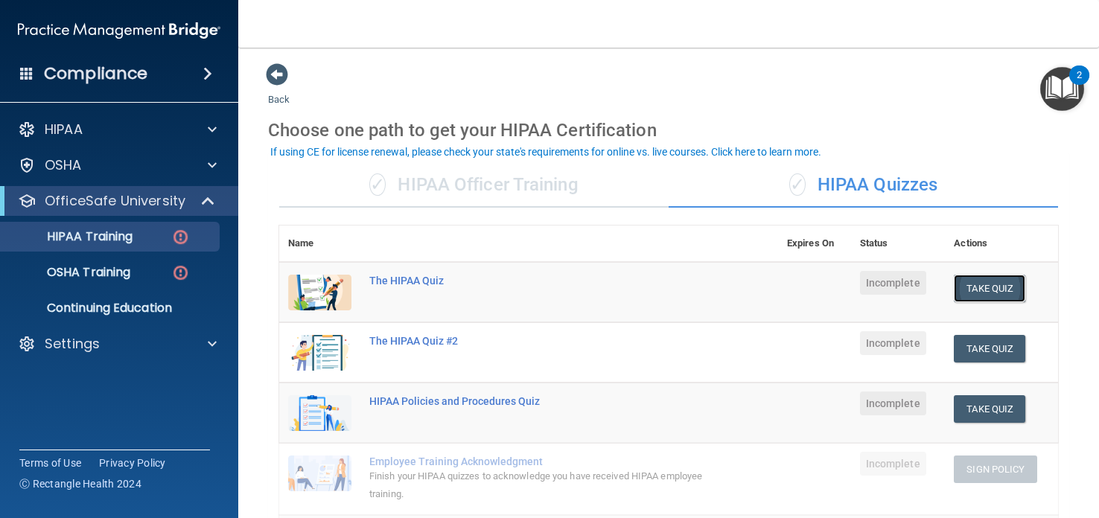
click at [982, 285] on button "Take Quiz" at bounding box center [990, 289] width 72 height 28
